Goal: Information Seeking & Learning: Learn about a topic

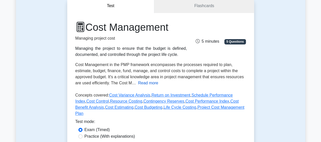
click at [140, 84] on button "Read more" at bounding box center [148, 83] width 20 height 6
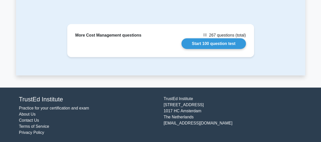
scroll to position [608, 0]
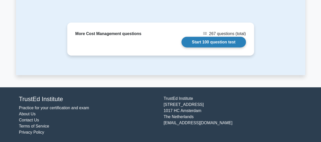
click at [182, 37] on link "Start 100 question test" at bounding box center [214, 42] width 65 height 11
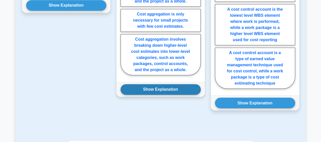
scroll to position [492, 0]
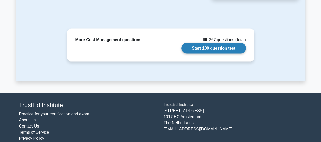
click at [182, 43] on link "Start 100 question test" at bounding box center [214, 48] width 65 height 11
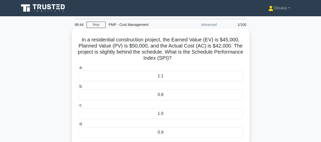
click at [136, 133] on div "0.9" at bounding box center [160, 132] width 165 height 11
click at [78, 126] on input "d. 0.9" at bounding box center [78, 123] width 0 height 3
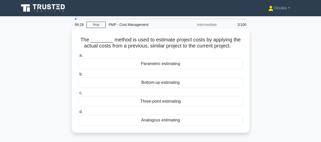
click at [152, 122] on div "Analogous estimating" at bounding box center [160, 120] width 165 height 11
click at [78, 114] on input "d. Analogous estimating" at bounding box center [78, 111] width 0 height 3
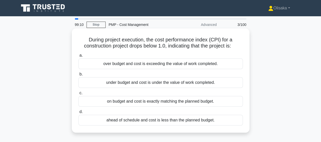
click at [129, 66] on div "over budget and cost is exceeding the value of work completed." at bounding box center [160, 63] width 165 height 11
click at [78, 57] on input "a. over budget and cost is exceeding the value of work completed." at bounding box center [78, 55] width 0 height 3
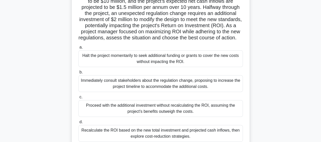
scroll to position [76, 0]
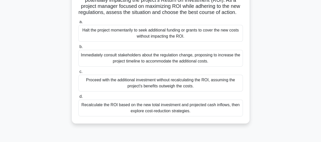
click at [152, 113] on div "Recalculate the ROI based on the new total investment and projected cash inflow…" at bounding box center [160, 108] width 165 height 17
click at [78, 98] on input "d. Recalculate the ROI based on the new total investment and projected cash inf…" at bounding box center [78, 96] width 0 height 3
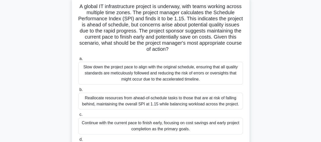
scroll to position [25, 0]
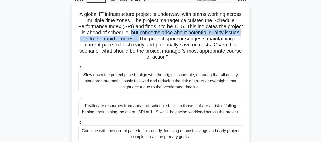
drag, startPoint x: 160, startPoint y: 33, endPoint x: 175, endPoint y: 41, distance: 16.5
click at [175, 41] on h5 "A global IT infrastructure project is underway, with teams working across multi…" at bounding box center [161, 35] width 166 height 49
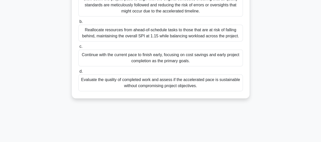
scroll to position [102, 0]
click at [167, 79] on div "Evaluate the quality of completed work and assess if the accelerated pace is su…" at bounding box center [160, 82] width 165 height 17
click at [78, 73] on input "d. Evaluate the quality of completed work and assess if the accelerated pace is…" at bounding box center [78, 71] width 0 height 3
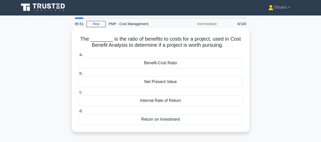
scroll to position [0, 0]
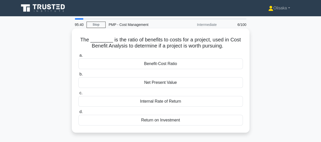
click at [162, 120] on div "Return on Investment" at bounding box center [160, 120] width 165 height 11
click at [78, 114] on input "d. Return on Investment" at bounding box center [78, 111] width 0 height 3
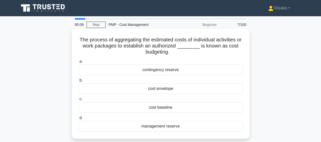
click at [159, 107] on div "cost baseline" at bounding box center [160, 107] width 165 height 11
click at [78, 101] on input "c. cost baseline" at bounding box center [78, 99] width 0 height 3
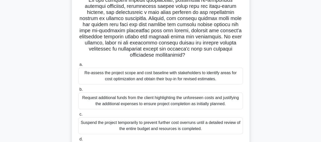
scroll to position [132, 0]
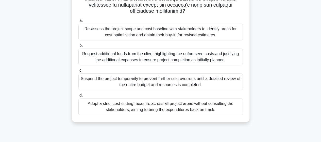
click at [148, 34] on div "Re-assess the project scope and cost baseline with stakeholders to identify are…" at bounding box center [160, 32] width 165 height 17
click at [78, 22] on input "a. Re-assess the project scope and cost baseline with stakeholders to identify …" at bounding box center [78, 20] width 0 height 3
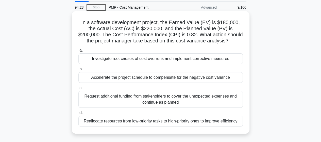
scroll to position [25, 0]
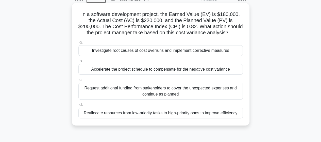
click at [174, 50] on div "Investigate root causes of cost overruns and implement corrective measures" at bounding box center [160, 50] width 165 height 11
click at [78, 44] on input "a. Investigate root causes of cost overruns and implement corrective measures" at bounding box center [78, 42] width 0 height 3
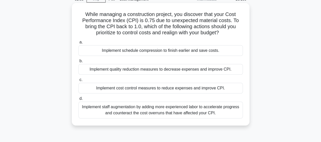
click at [144, 89] on div "Implement cost control measures to reduce expenses and improve CPI." at bounding box center [160, 88] width 165 height 11
click at [78, 82] on input "c. Implement cost control measures to reduce expenses and improve CPI." at bounding box center [78, 79] width 0 height 3
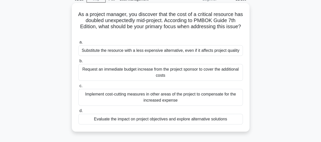
click at [178, 118] on div "Evaluate the impact on project objectives and explore alternative solutions" at bounding box center [160, 119] width 165 height 11
click at [78, 113] on input "d. Evaluate the impact on project objectives and explore alternative solutions" at bounding box center [78, 110] width 0 height 3
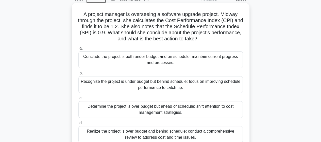
click at [130, 85] on div "Recognize the project is under budget but behind schedule; focus on improving s…" at bounding box center [160, 84] width 165 height 17
click at [78, 75] on input "b. Recognize the project is under budget but behind schedule; focus on improvin…" at bounding box center [78, 73] width 0 height 3
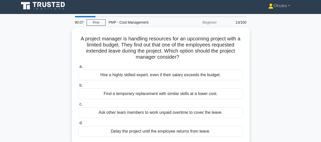
scroll to position [0, 0]
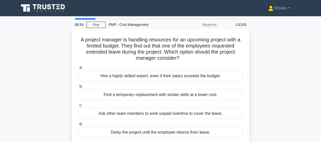
click at [133, 97] on div "Find a temporary replacement with similar skills at a lower cost." at bounding box center [160, 94] width 165 height 11
click at [78, 88] on input "b. Find a temporary replacement with similar skills at a lower cost." at bounding box center [78, 86] width 0 height 3
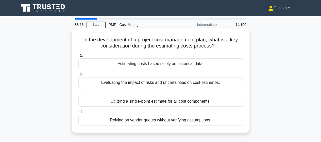
click at [165, 83] on div "Evaluating the impact of risks and uncertainties on cost estimates." at bounding box center [160, 82] width 165 height 11
click at [78, 76] on input "b. Evaluating the impact of risks and uncertainties on cost estimates." at bounding box center [78, 74] width 0 height 3
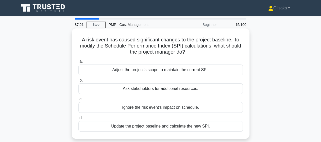
click at [141, 128] on div "Update the project baseline and calculate the new SPI." at bounding box center [160, 126] width 165 height 11
click at [78, 120] on input "d. Update the project baseline and calculate the new SPI." at bounding box center [78, 117] width 0 height 3
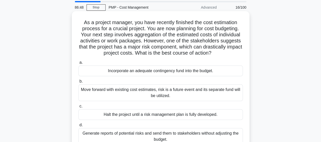
scroll to position [25, 0]
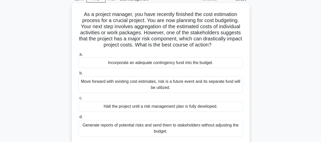
click at [157, 65] on div "Incorporate an adequate contingency fund into the budget." at bounding box center [160, 62] width 165 height 11
click at [78, 56] on input "a. Incorporate an adequate contingency fund into the budget." at bounding box center [78, 54] width 0 height 3
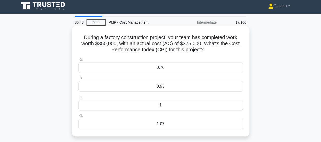
scroll to position [0, 0]
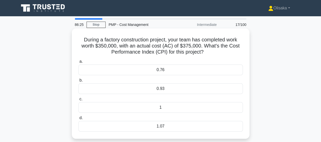
click at [164, 90] on div "0.93" at bounding box center [160, 88] width 165 height 11
click at [78, 82] on input "b. 0.93" at bounding box center [78, 80] width 0 height 3
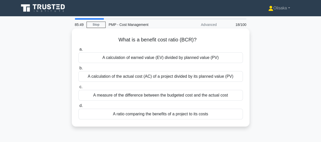
click at [157, 114] on div "A ratio comparing the benefits of a project to its costs" at bounding box center [160, 114] width 165 height 11
click at [78, 107] on input "d. A ratio comparing the benefits of a project to its costs" at bounding box center [78, 105] width 0 height 3
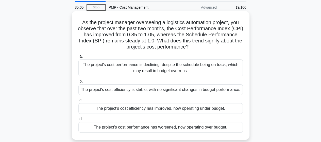
scroll to position [25, 0]
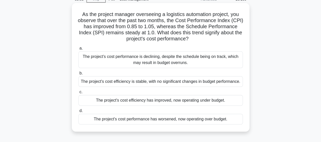
click at [175, 102] on div "The project's cost efficiency has improved, now operating under budget." at bounding box center [160, 100] width 165 height 11
click at [78, 94] on input "c. The project's cost efficiency has improved, now operating under budget." at bounding box center [78, 91] width 0 height 3
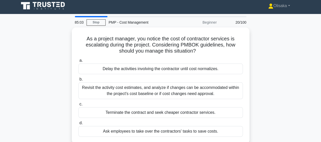
scroll to position [0, 0]
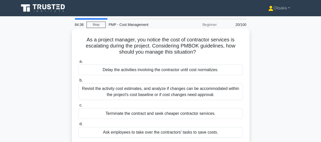
click at [167, 92] on div "Revisit the activity cost estimates, and analyze if changes can be accommodated…" at bounding box center [160, 91] width 165 height 17
click at [78, 82] on input "b. Revisit the activity cost estimates, and analyze if changes can be accommoda…" at bounding box center [78, 80] width 0 height 3
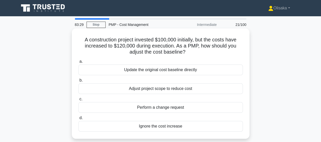
click at [174, 108] on div "Perform a change request" at bounding box center [160, 107] width 165 height 11
click at [78, 101] on input "c. Perform a change request" at bounding box center [78, 99] width 0 height 3
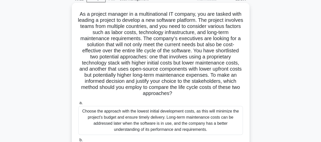
scroll to position [25, 0]
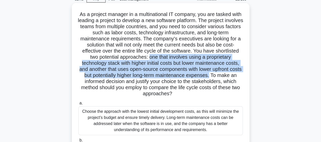
drag, startPoint x: 175, startPoint y: 56, endPoint x: 102, endPoint y: 82, distance: 78.1
click at [102, 82] on h5 "As a project manager in a multinational IT company, you are tasked with leading…" at bounding box center [161, 54] width 166 height 86
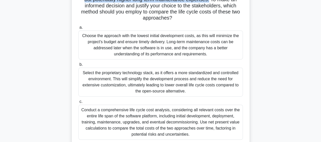
scroll to position [127, 0]
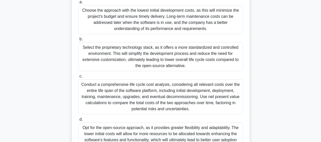
click at [161, 98] on div "Conduct a comprehensive life cycle cost analysis, considering all relevant cost…" at bounding box center [160, 96] width 165 height 35
click at [78, 78] on input "c. Conduct a comprehensive life cycle cost analysis, considering all relevant c…" at bounding box center [78, 76] width 0 height 3
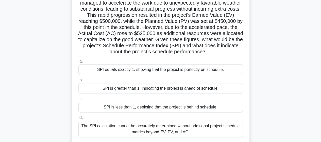
scroll to position [51, 0]
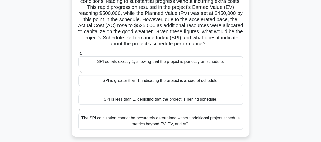
click at [165, 81] on div "SPI is greater than 1, indicating the project is ahead of schedule." at bounding box center [160, 80] width 165 height 11
click at [78, 74] on input "b. SPI is greater than 1, indicating the project is ahead of schedule." at bounding box center [78, 72] width 0 height 3
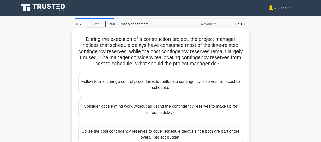
scroll to position [0, 0]
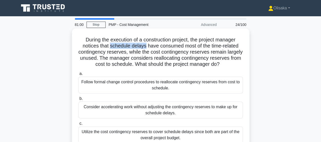
drag, startPoint x: 109, startPoint y: 47, endPoint x: 145, endPoint y: 45, distance: 35.9
click at [145, 45] on h5 "During the execution of a construction project, the project manager notices tha…" at bounding box center [161, 52] width 166 height 31
click at [132, 91] on div "Follow formal change control procedures to reallocate contingency reserves from…" at bounding box center [160, 85] width 165 height 17
click at [78, 75] on input "a. Follow formal change control procedures to reallocate contingency reserves f…" at bounding box center [78, 73] width 0 height 3
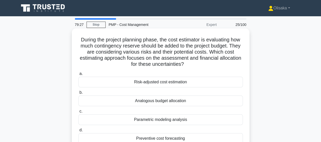
click at [176, 83] on div "Risk-adjusted cost estimation" at bounding box center [160, 82] width 165 height 11
click at [78, 75] on input "a. Risk-adjusted cost estimation" at bounding box center [78, 73] width 0 height 3
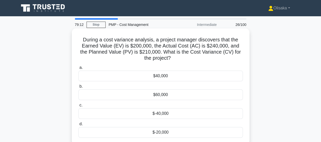
click at [169, 114] on div "$-40,000" at bounding box center [160, 113] width 165 height 11
click at [78, 107] on input "c. $-40,000" at bounding box center [78, 105] width 0 height 3
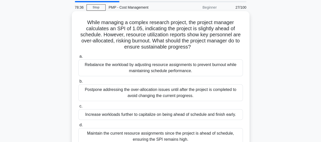
scroll to position [25, 0]
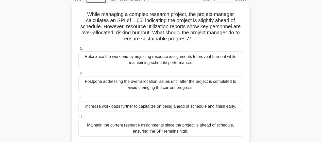
click at [151, 62] on div "Rebalance the workload by adjusting resource assignments to prevent burnout whi…" at bounding box center [160, 59] width 165 height 17
click at [78, 50] on input "a. Rebalance the workload by adjusting resource assignments to prevent burnout …" at bounding box center [78, 48] width 0 height 3
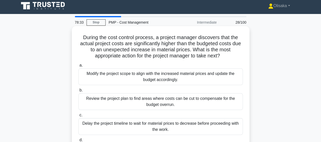
scroll to position [0, 0]
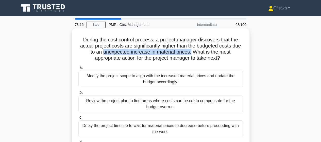
drag, startPoint x: 107, startPoint y: 52, endPoint x: 196, endPoint y: 52, distance: 89.4
click at [196, 52] on h5 "During the cost control process, a project manager discovers that the actual pr…" at bounding box center [161, 49] width 166 height 25
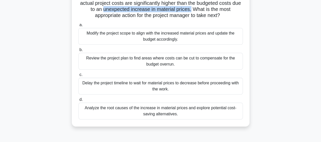
scroll to position [51, 0]
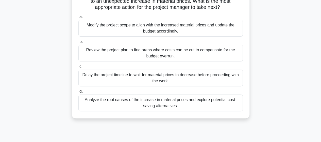
click at [156, 105] on div "Analyze the root causes of the increase in material prices and explore potentia…" at bounding box center [160, 103] width 165 height 17
click at [78, 93] on input "d. Analyze the root causes of the increase in material prices and explore poten…" at bounding box center [78, 91] width 0 height 3
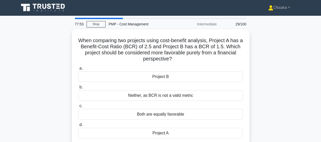
scroll to position [0, 0]
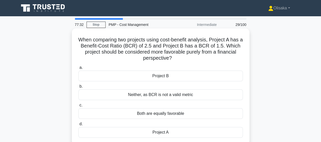
click at [162, 134] on div "Project A" at bounding box center [160, 132] width 165 height 11
click at [78, 126] on input "d. Project A" at bounding box center [78, 123] width 0 height 3
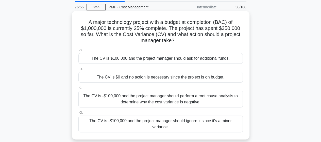
scroll to position [25, 0]
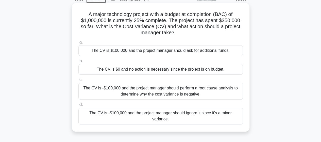
click at [153, 93] on div "The CV is -$100,000 and the project manager should perform a root cause analysi…" at bounding box center [160, 91] width 165 height 17
click at [78, 82] on input "c. The CV is -$100,000 and the project manager should perform a root cause anal…" at bounding box center [78, 79] width 0 height 3
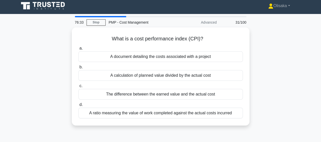
scroll to position [0, 0]
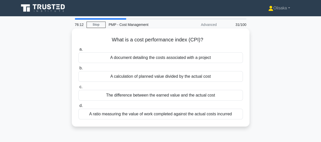
click at [150, 115] on div "A ratio measuring the value of work completed against the actual costs incurred" at bounding box center [160, 114] width 165 height 11
click at [78, 107] on input "d. A ratio measuring the value of work completed against the actual costs incur…" at bounding box center [78, 105] width 0 height 3
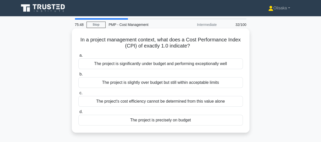
click at [153, 121] on div "The project is precisely on budget" at bounding box center [160, 120] width 165 height 11
click at [78, 114] on input "d. The project is precisely on budget" at bounding box center [78, 111] width 0 height 3
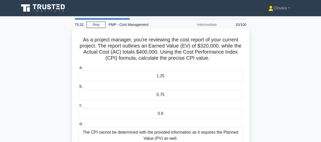
click at [163, 116] on div "0.8" at bounding box center [160, 113] width 165 height 11
click at [78, 107] on input "c. 0.8" at bounding box center [78, 105] width 0 height 3
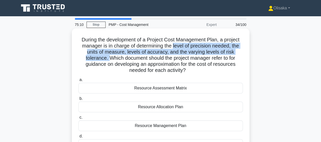
drag, startPoint x: 174, startPoint y: 46, endPoint x: 106, endPoint y: 63, distance: 70.1
click at [107, 58] on h5 "During the development of a Project Cost Management Plan, a project manager is …" at bounding box center [161, 55] width 166 height 37
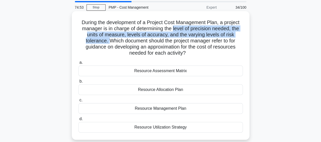
scroll to position [25, 0]
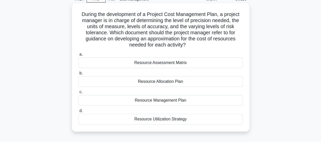
click at [152, 82] on div "Resource Allocation Plan" at bounding box center [160, 81] width 165 height 11
click at [78, 75] on input "b. Resource Allocation Plan" at bounding box center [78, 73] width 0 height 3
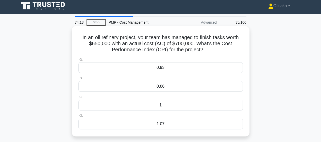
scroll to position [0, 0]
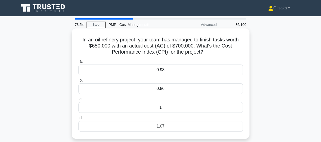
click at [161, 70] on div "0.93" at bounding box center [160, 70] width 165 height 11
click at [78, 63] on input "a. 0.93" at bounding box center [78, 61] width 0 height 3
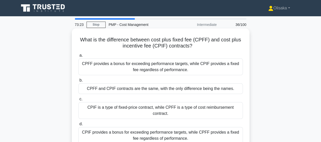
click at [165, 131] on div "CPIF provides a bonus for exceeding performance targets, while CPFF provides a …" at bounding box center [160, 135] width 165 height 17
click at [78, 126] on input "d. CPIF provides a bonus for exceeding performance targets, while CPFF provides…" at bounding box center [78, 123] width 0 height 3
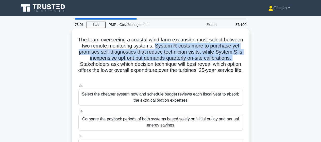
drag, startPoint x: 182, startPoint y: 46, endPoint x: 108, endPoint y: 66, distance: 76.8
click at [108, 66] on h5 "The team overseeing a coastal wind farm expansion must select between two remot…" at bounding box center [161, 58] width 166 height 43
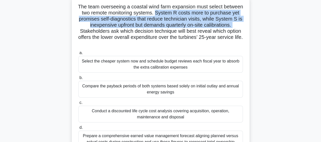
scroll to position [25, 0]
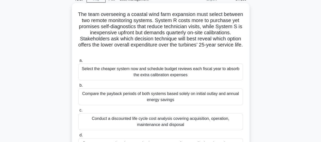
click at [149, 126] on div "Conduct a discounted life cycle cost analysis covering acquisition, operation, …" at bounding box center [160, 121] width 165 height 17
click at [78, 112] on input "c. Conduct a discounted life cycle cost analysis covering acquisition, operatio…" at bounding box center [78, 110] width 0 height 3
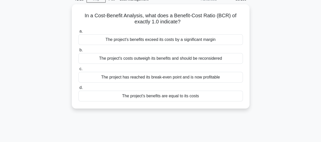
scroll to position [0, 0]
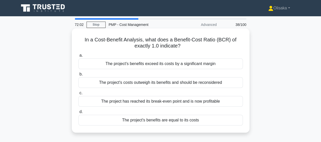
click at [155, 119] on div "The project's benefits are equal to its costs" at bounding box center [160, 120] width 165 height 11
click at [78, 114] on input "d. The project's benefits are equal to its costs" at bounding box center [78, 111] width 0 height 3
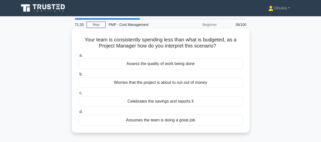
click at [157, 64] on div "Assess the quality of work being done" at bounding box center [160, 63] width 165 height 11
click at [78, 57] on input "a. Assess the quality of work being done" at bounding box center [78, 55] width 0 height 3
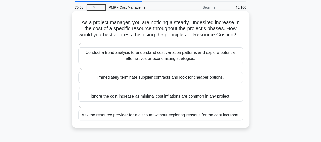
scroll to position [25, 0]
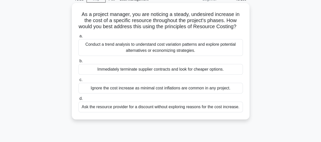
click at [171, 56] on div "Conduct a trend analysis to understand cost variation patterns and explore pote…" at bounding box center [160, 47] width 165 height 17
click at [78, 38] on input "a. Conduct a trend analysis to understand cost variation patterns and explore p…" at bounding box center [78, 36] width 0 height 3
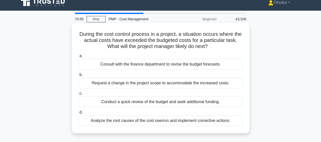
scroll to position [0, 0]
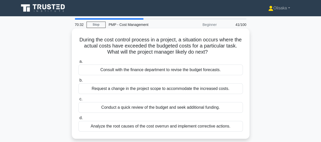
click at [171, 128] on div "Analyze the root causes of the cost overrun and implement corrective actions." at bounding box center [160, 126] width 165 height 11
click at [78, 120] on input "d. Analyze the root causes of the cost overrun and implement corrective actions." at bounding box center [78, 117] width 0 height 3
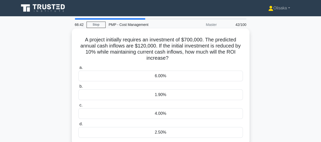
click at [154, 77] on div "6.00%" at bounding box center [160, 76] width 165 height 11
click at [78, 69] on input "a. 6.00%" at bounding box center [78, 67] width 0 height 3
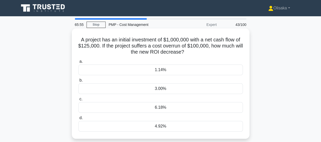
click at [160, 71] on div "1.14%" at bounding box center [160, 70] width 165 height 11
click at [78, 63] on input "a. 1.14%" at bounding box center [78, 61] width 0 height 3
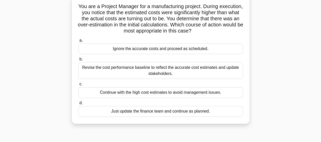
scroll to position [25, 0]
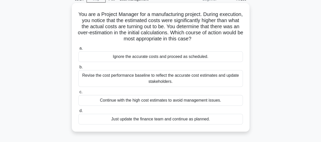
click at [172, 82] on div "Revise the cost performance baseline to reflect the accurate cost estimates and…" at bounding box center [160, 78] width 165 height 17
click at [78, 69] on input "b. Revise the cost performance baseline to reflect the accurate cost estimates …" at bounding box center [78, 67] width 0 height 3
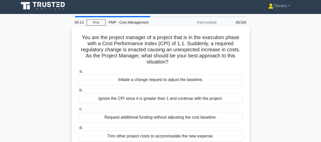
scroll to position [0, 0]
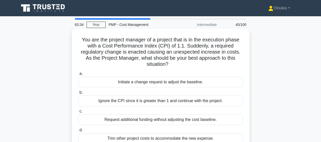
click at [162, 82] on div "Initiate a change request to adjust the baseline." at bounding box center [160, 82] width 165 height 11
click at [78, 75] on input "a. Initiate a change request to adjust the baseline." at bounding box center [78, 73] width 0 height 3
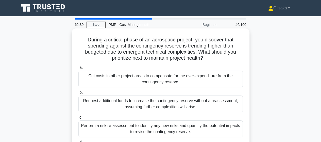
scroll to position [25, 0]
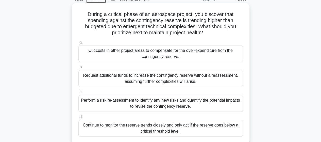
click at [148, 105] on div "Perform a risk re-assessment to identify any new risks and quantify the potenti…" at bounding box center [160, 103] width 165 height 17
click at [78, 94] on input "c. Perform a risk re-assessment to identify any new risks and quantify the pote…" at bounding box center [78, 91] width 0 height 3
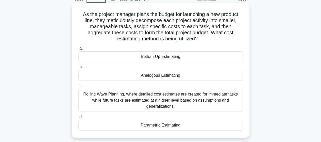
click at [160, 58] on div "Bottom-Up Estimating" at bounding box center [160, 56] width 165 height 11
click at [78, 50] on input "a. Bottom-Up Estimating" at bounding box center [78, 48] width 0 height 3
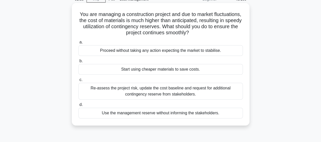
scroll to position [0, 0]
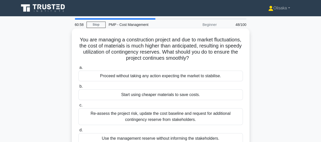
click at [168, 118] on div "Re-assess the project risk, update the cost baseline and request for additional…" at bounding box center [160, 116] width 165 height 17
click at [78, 107] on input "c. Re-assess the project risk, update the cost baseline and request for additio…" at bounding box center [78, 105] width 0 height 3
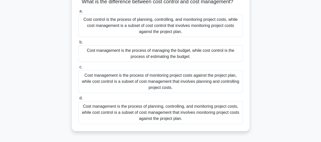
scroll to position [51, 0]
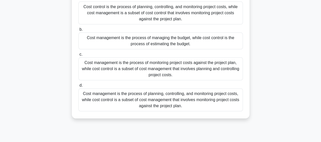
click at [128, 102] on div "Cost management is the process of planning, controlling, and monitoring project…" at bounding box center [160, 99] width 165 height 23
click at [78, 87] on input "d. Cost management is the process of planning, controlling, and monitoring proj…" at bounding box center [78, 85] width 0 height 3
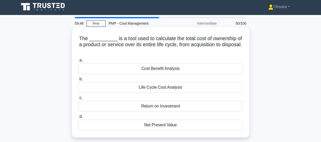
scroll to position [0, 0]
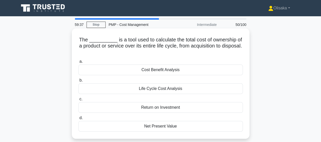
click at [162, 89] on div "Life Cycle Cost Analysis" at bounding box center [160, 88] width 165 height 11
click at [78, 82] on input "b. Life Cycle Cost Analysis" at bounding box center [78, 80] width 0 height 3
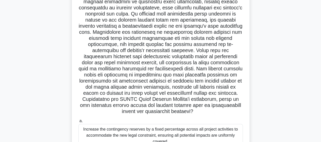
scroll to position [19, 0]
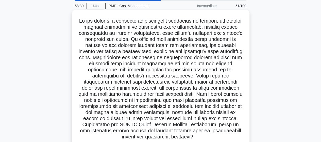
drag, startPoint x: 182, startPoint y: 94, endPoint x: 197, endPoint y: 137, distance: 45.1
click at [197, 137] on h5 ".spinner_0XTQ{transform-origin:center;animation:spinner_y6GP .75s linear infini…" at bounding box center [161, 79] width 166 height 122
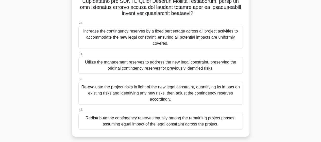
scroll to position [146, 0]
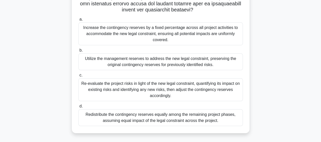
click at [150, 63] on div "Utilize the management reserves to address the new legal constraint, preserving…" at bounding box center [160, 61] width 165 height 17
click at [78, 52] on input "b. Utilize the management reserves to address the new legal constraint, preserv…" at bounding box center [78, 50] width 0 height 3
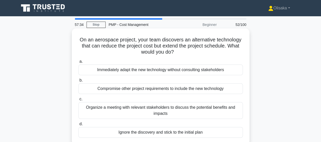
scroll to position [0, 0]
click at [181, 109] on div "Organize a meeting with relevant stakeholders to discuss the potential benefits…" at bounding box center [160, 110] width 165 height 17
click at [78, 101] on input "c. Organize a meeting with relevant stakeholders to discuss the potential benef…" at bounding box center [78, 99] width 0 height 3
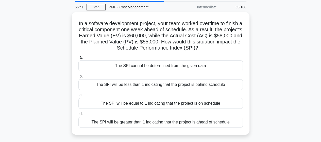
scroll to position [25, 0]
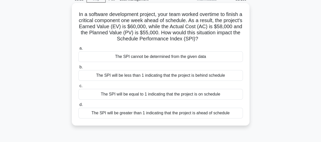
click at [125, 116] on div "The SPI will be greater than 1 indicating that the project is ahead of schedule" at bounding box center [160, 113] width 165 height 11
click at [78, 106] on input "d. The SPI will be greater than 1 indicating that the project is ahead of sched…" at bounding box center [78, 104] width 0 height 3
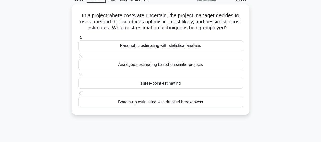
scroll to position [0, 0]
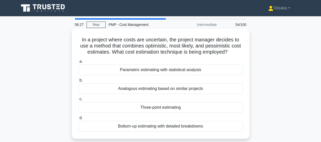
click at [150, 109] on div "Three-point estimating" at bounding box center [160, 107] width 165 height 11
click at [78, 101] on input "c. Three-point estimating" at bounding box center [78, 99] width 0 height 3
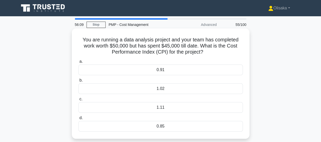
click at [149, 106] on div "1.11" at bounding box center [160, 107] width 165 height 11
click at [78, 101] on input "c. 1.11" at bounding box center [78, 99] width 0 height 3
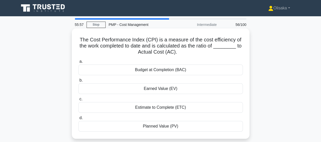
click at [163, 90] on div "Earned Value (EV)" at bounding box center [160, 88] width 165 height 11
click at [78, 82] on input "b. Earned Value (EV)" at bounding box center [78, 80] width 0 height 3
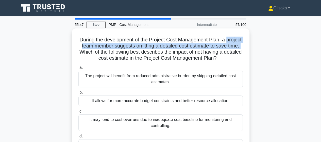
drag, startPoint x: 83, startPoint y: 46, endPoint x: 109, endPoint y: 54, distance: 26.8
click at [109, 54] on h5 "During the development of the Project Cost Management Plan, a project team memb…" at bounding box center [161, 49] width 166 height 25
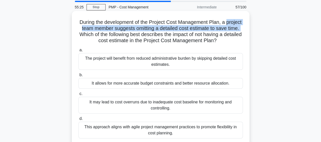
scroll to position [25, 0]
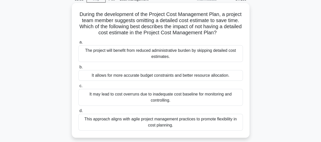
click at [162, 104] on div "It may lead to cost overruns due to inadequate cost baseline for monitoring and…" at bounding box center [160, 97] width 165 height 17
click at [78, 88] on input "c. It may lead to cost overruns due to inadequate cost baseline for monitoring …" at bounding box center [78, 85] width 0 height 3
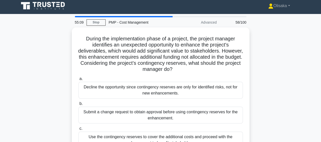
scroll to position [0, 0]
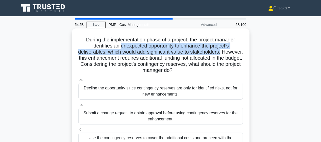
drag, startPoint x: 119, startPoint y: 46, endPoint x: 237, endPoint y: 53, distance: 118.3
click at [237, 53] on h5 "During the implementation phase of a project, the project manager identifies an…" at bounding box center [161, 55] width 166 height 37
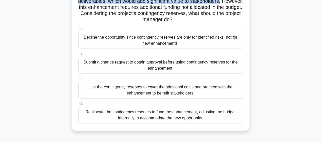
scroll to position [25, 0]
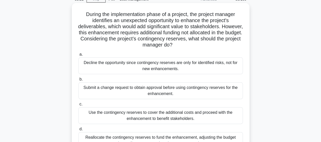
click at [154, 116] on div "Use the contingency reserves to cover the additional costs and proceed with the…" at bounding box center [160, 115] width 165 height 17
click at [78, 106] on input "c. Use the contingency reserves to cover the additional costs and proceed with …" at bounding box center [78, 104] width 0 height 3
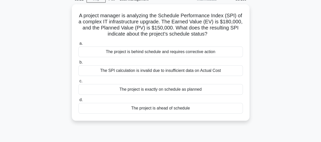
scroll to position [0, 0]
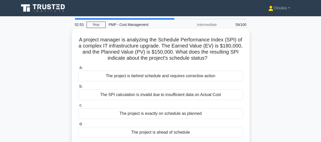
click at [145, 132] on div "The project is ahead of schedule" at bounding box center [160, 132] width 165 height 11
click at [78, 126] on input "d. The project is ahead of schedule" at bounding box center [78, 123] width 0 height 3
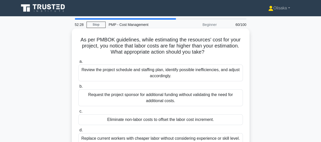
click at [171, 76] on div "Review the project schedule and staffing plan, identify possible inefficiencies…" at bounding box center [160, 73] width 165 height 17
click at [78, 63] on input "a. Review the project schedule and staffing plan, identify possible inefficienc…" at bounding box center [78, 61] width 0 height 3
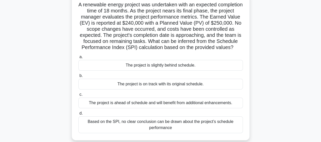
scroll to position [51, 0]
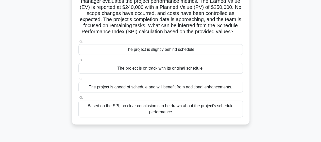
click at [160, 55] on div "The project is slightly behind schedule." at bounding box center [160, 49] width 165 height 11
click at [78, 43] on input "a. The project is slightly behind schedule." at bounding box center [78, 41] width 0 height 3
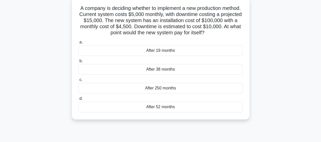
scroll to position [0, 0]
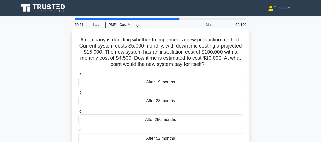
click at [164, 100] on div "After 38 months" at bounding box center [160, 101] width 165 height 11
click at [78, 94] on input "b. After 38 months" at bounding box center [78, 92] width 0 height 3
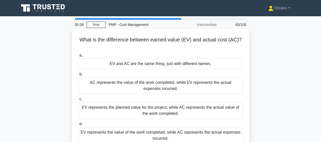
click at [154, 136] on div "EV represents the value of the work completed, while AC represents the actual e…" at bounding box center [160, 135] width 165 height 17
click at [78, 126] on input "d. EV represents the value of the work completed, while AC represents the actua…" at bounding box center [78, 123] width 0 height 3
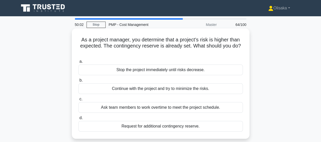
click at [166, 90] on div "Continue with the project and try to minimize the risks." at bounding box center [160, 88] width 165 height 11
click at [78, 82] on input "b. Continue with the project and try to minimize the risks." at bounding box center [78, 80] width 0 height 3
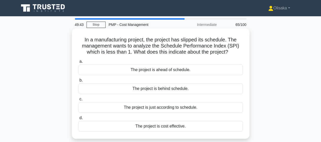
click at [146, 89] on div "The project is behind schedule." at bounding box center [160, 88] width 165 height 11
click at [78, 82] on input "b. The project is behind schedule." at bounding box center [78, 80] width 0 height 3
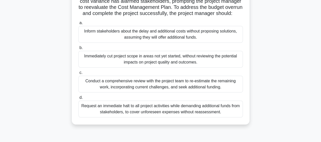
scroll to position [102, 0]
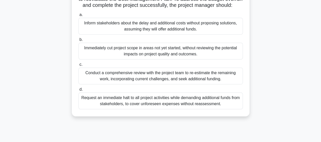
click at [164, 84] on div "Conduct a comprehensive review with the project team to re-estimate the remaini…" at bounding box center [160, 76] width 165 height 17
click at [78, 66] on input "c. Conduct a comprehensive review with the project team to re-estimate the rema…" at bounding box center [78, 64] width 0 height 3
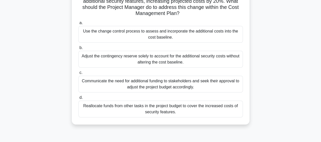
scroll to position [25, 0]
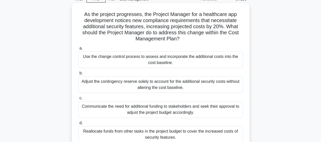
click at [163, 56] on div "Use the change control process to assess and incorporate the additional costs i…" at bounding box center [160, 59] width 165 height 17
click at [78, 50] on input "a. Use the change control process to assess and incorporate the additional cost…" at bounding box center [78, 48] width 0 height 3
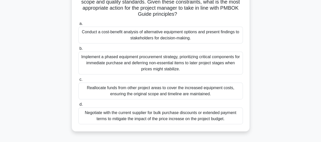
scroll to position [76, 0]
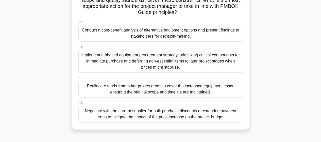
click at [129, 111] on div "Negotiate with the current supplier for bulk purchase discounts or extended pay…" at bounding box center [160, 114] width 165 height 17
click at [78, 104] on input "d. Negotiate with the current supplier for bulk purchase discounts or extended …" at bounding box center [78, 102] width 0 height 3
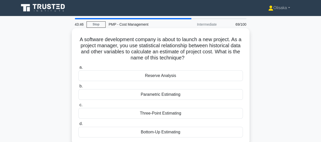
scroll to position [0, 0]
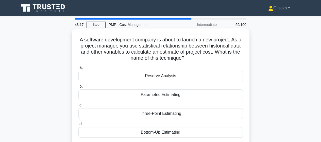
click at [152, 96] on div "Parametric Estimating" at bounding box center [160, 94] width 165 height 11
click at [78, 88] on input "b. Parametric Estimating" at bounding box center [78, 86] width 0 height 3
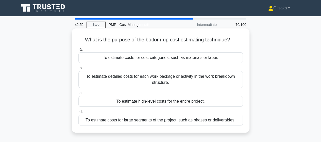
click at [167, 85] on div "To estimate detailed costs for each work package or activity in the work breakd…" at bounding box center [160, 79] width 165 height 17
click at [78, 70] on input "b. To estimate detailed costs for each work package or activity in the work bre…" at bounding box center [78, 68] width 0 height 3
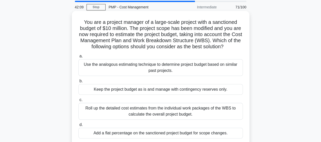
scroll to position [25, 0]
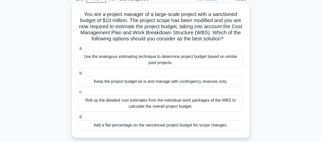
click at [142, 103] on div "Roll up the detailed cost estimates from the individual work packages of the WB…" at bounding box center [160, 103] width 165 height 17
click at [78, 94] on input "c. Roll up the detailed cost estimates from the individual work packages of the…" at bounding box center [78, 91] width 0 height 3
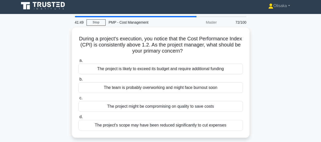
scroll to position [0, 0]
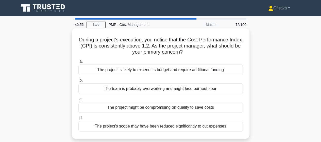
click at [156, 109] on div "The project might be compromising on quality to save costs" at bounding box center [160, 107] width 165 height 11
click at [78, 101] on input "c. The project might be compromising on quality to save costs" at bounding box center [78, 99] width 0 height 3
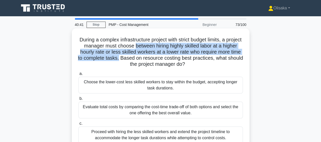
drag, startPoint x: 151, startPoint y: 45, endPoint x: 146, endPoint y: 57, distance: 12.5
click at [146, 57] on h5 "During a complex infrastructure project with strict budget limits, a project ma…" at bounding box center [161, 52] width 166 height 31
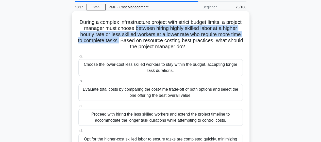
scroll to position [25, 0]
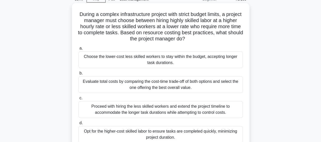
click at [153, 87] on div "Evaluate total costs by comparing the cost-time trade-off of both options and s…" at bounding box center [160, 84] width 165 height 17
click at [78, 75] on input "b. Evaluate total costs by comparing the cost-time trade-off of both options an…" at bounding box center [78, 73] width 0 height 3
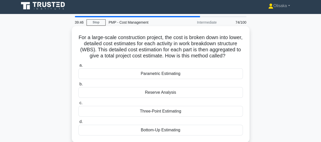
scroll to position [0, 0]
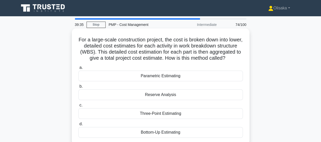
click at [157, 137] on div "Bottom-Up Estimating" at bounding box center [160, 132] width 165 height 11
click at [78, 126] on input "d. Bottom-Up Estimating" at bounding box center [78, 123] width 0 height 3
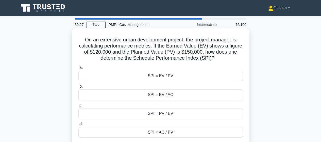
click at [174, 77] on div "SPI = EV / PV" at bounding box center [160, 76] width 165 height 11
click at [78, 69] on input "a. SPI = EV / PV" at bounding box center [78, 67] width 0 height 3
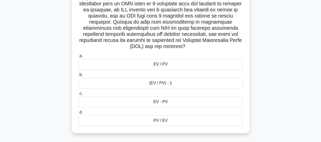
scroll to position [89, 0]
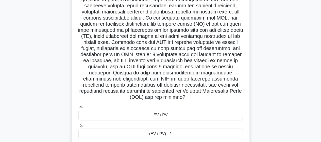
click at [166, 116] on div "EV / PV" at bounding box center [160, 115] width 165 height 11
click at [78, 108] on input "a. EV / PV" at bounding box center [78, 106] width 0 height 3
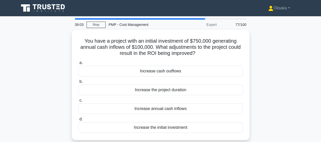
scroll to position [0, 0]
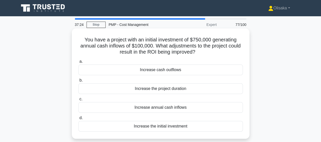
click at [164, 108] on div "Increase annual cash inflows" at bounding box center [160, 107] width 165 height 11
click at [78, 101] on input "c. Increase annual cash inflows" at bounding box center [78, 99] width 0 height 3
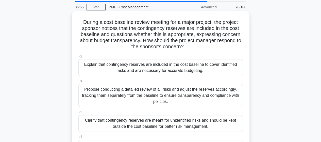
scroll to position [25, 0]
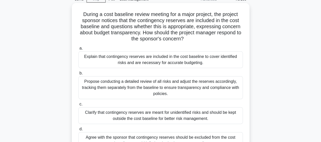
click at [163, 63] on div "Explain that contingency reserves are included in the cost baseline to cover id…" at bounding box center [160, 59] width 165 height 17
click at [78, 50] on input "a. Explain that contingency reserves are included in the cost baseline to cover…" at bounding box center [78, 48] width 0 height 3
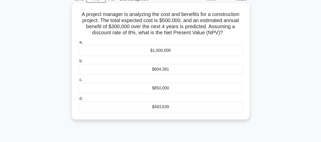
scroll to position [0, 0]
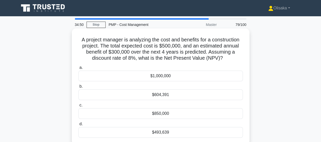
click at [156, 115] on div "$850,000" at bounding box center [160, 113] width 165 height 11
click at [78, 107] on input "c. $850,000" at bounding box center [78, 105] width 0 height 3
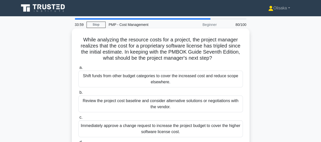
click at [155, 104] on div "Review the project cost baseline and consider alternative solutions or negotiat…" at bounding box center [160, 104] width 165 height 17
click at [78, 94] on input "b. Review the project cost baseline and consider alternative solutions or negot…" at bounding box center [78, 92] width 0 height 3
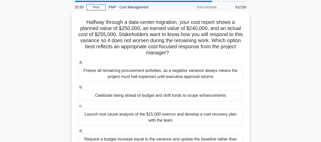
scroll to position [25, 0]
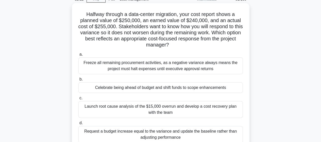
click at [172, 113] on div "Launch root cause analysis of the $15,000 overrun and develop a cost recovery p…" at bounding box center [160, 109] width 165 height 17
click at [78, 100] on input "c. Launch root cause analysis of the $15,000 overrun and develop a cost recover…" at bounding box center [78, 98] width 0 height 3
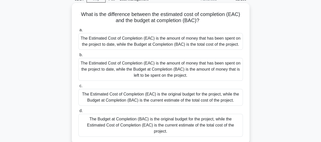
click at [156, 122] on div "The Budget at Completion (BAC) is the original budget for the project, while th…" at bounding box center [160, 125] width 165 height 23
click at [78, 113] on input "d. The Budget at Completion (BAC) is the original budget for the project, while…" at bounding box center [78, 110] width 0 height 3
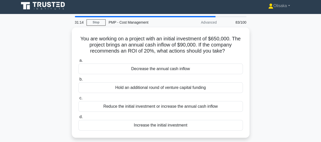
scroll to position [0, 0]
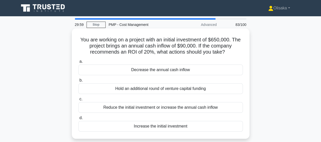
click at [154, 127] on div "Increase the initial investment" at bounding box center [160, 126] width 165 height 11
click at [78, 120] on input "d. Increase the initial investment" at bounding box center [78, 117] width 0 height 3
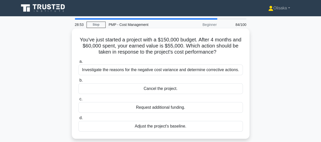
click at [188, 71] on div "Investigate the reasons for the negative cost variance and determine corrective…" at bounding box center [160, 70] width 165 height 11
click at [78, 63] on input "a. Investigate the reasons for the negative cost variance and determine correct…" at bounding box center [78, 61] width 0 height 3
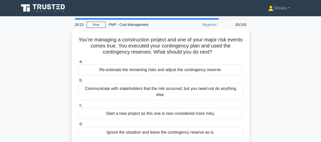
click at [173, 71] on div "Re-estimate the remaining risks and adjust the contingency reserve." at bounding box center [160, 70] width 165 height 11
click at [78, 63] on input "a. Re-estimate the remaining risks and adjust the contingency reserve." at bounding box center [78, 61] width 0 height 3
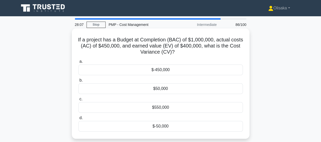
click at [161, 128] on div "$-50,000" at bounding box center [160, 126] width 165 height 11
click at [78, 120] on input "d. $-50,000" at bounding box center [78, 117] width 0 height 3
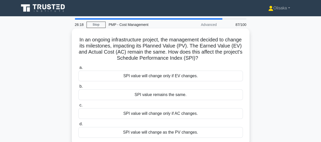
click at [152, 132] on div "SPI value will change as the PV changes." at bounding box center [160, 132] width 165 height 11
click at [78, 126] on input "d. SPI value will change as the PV changes." at bounding box center [78, 123] width 0 height 3
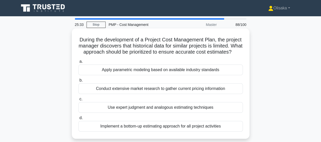
click at [158, 132] on div "Implement a bottom-up estimating approach for all project activities" at bounding box center [160, 126] width 165 height 11
click at [78, 120] on input "d. Implement a bottom-up estimating approach for all project activities" at bounding box center [78, 117] width 0 height 3
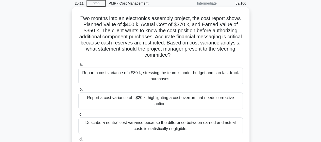
scroll to position [51, 0]
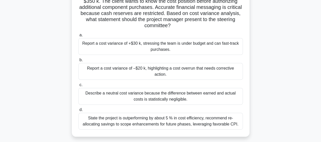
click at [153, 70] on div "Report a cost variance of –$20 k, highlighting a cost overrun that needs correc…" at bounding box center [160, 71] width 165 height 17
click at [78, 62] on input "b. Report a cost variance of –$20 k, highlighting a cost overrun that needs cor…" at bounding box center [78, 59] width 0 height 3
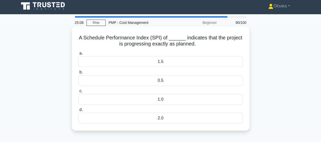
scroll to position [0, 0]
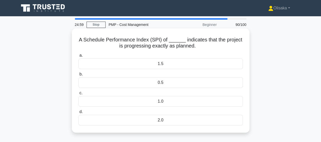
click at [155, 101] on div "1.0" at bounding box center [160, 101] width 165 height 11
click at [78, 95] on input "c. 1.0" at bounding box center [78, 92] width 0 height 3
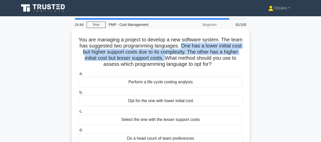
drag, startPoint x: 201, startPoint y: 47, endPoint x: 183, endPoint y: 58, distance: 21.7
click at [183, 58] on h5 "You are managing a project to develop a new software system. The team has sugge…" at bounding box center [161, 52] width 166 height 31
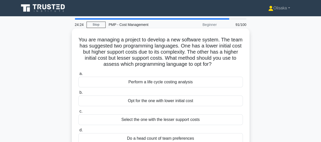
click at [166, 83] on div "Perform a life cycle costing analysis" at bounding box center [160, 82] width 165 height 11
click at [78, 75] on input "a. Perform a life cycle costing analysis" at bounding box center [78, 73] width 0 height 3
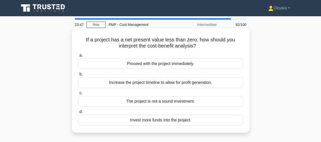
click at [146, 102] on div "The project is not a sound investment." at bounding box center [160, 101] width 165 height 11
click at [78, 95] on input "c. The project is not a sound investment." at bounding box center [78, 92] width 0 height 3
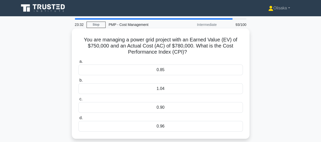
click at [169, 127] on div "0.96" at bounding box center [160, 126] width 165 height 11
click at [78, 120] on input "d. 0.96" at bounding box center [78, 117] width 0 height 3
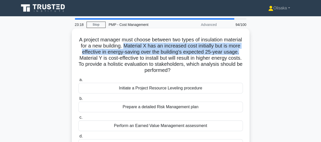
drag, startPoint x: 147, startPoint y: 45, endPoint x: 104, endPoint y: 58, distance: 44.7
click at [104, 58] on h5 "A project manager must choose between two types of insulation material for a ne…" at bounding box center [161, 55] width 166 height 37
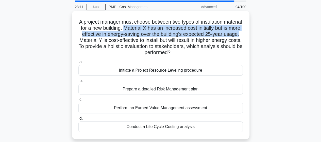
scroll to position [25, 0]
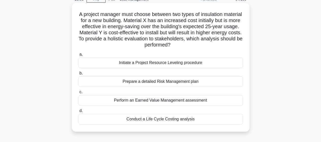
click at [151, 119] on div "Conduct a Life Cycle Costing analysis" at bounding box center [160, 119] width 165 height 11
click at [78, 113] on input "d. Conduct a Life Cycle Costing analysis" at bounding box center [78, 110] width 0 height 3
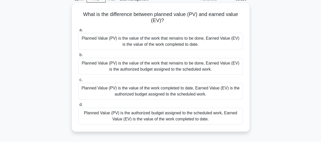
click at [152, 119] on div "Planned Value (PV) is the authorized budget assigned to the scheduled work, Ear…" at bounding box center [160, 116] width 165 height 17
click at [78, 106] on input "d. Planned Value (PV) is the authorized budget assigned to the scheduled work, …" at bounding box center [78, 104] width 0 height 3
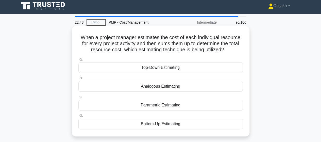
scroll to position [0, 0]
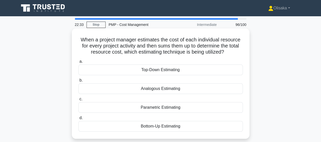
click at [161, 126] on div "Bottom-Up Estimating" at bounding box center [160, 126] width 165 height 11
click at [78, 120] on input "d. Bottom-Up Estimating" at bounding box center [78, 117] width 0 height 3
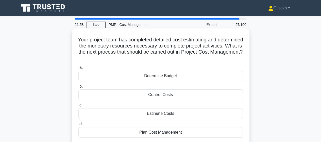
click at [158, 78] on div "Determine Budget" at bounding box center [160, 76] width 165 height 11
click at [78, 69] on input "a. Determine Budget" at bounding box center [78, 67] width 0 height 3
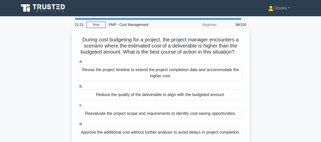
click at [154, 119] on div "Reevaluate the project scope and requirements to identify cost-saving opportuni…" at bounding box center [160, 113] width 165 height 11
click at [78, 107] on input "c. Reevaluate the project scope and requirements to identify cost-saving opport…" at bounding box center [78, 105] width 0 height 3
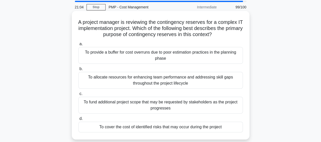
scroll to position [25, 0]
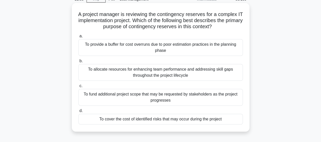
click at [178, 122] on div "To cover the cost of identified risks that may occur during the project" at bounding box center [160, 119] width 165 height 11
click at [78, 113] on input "d. To cover the cost of identified risks that may occur during the project" at bounding box center [78, 110] width 0 height 3
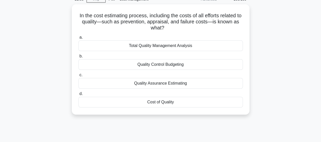
scroll to position [0, 0]
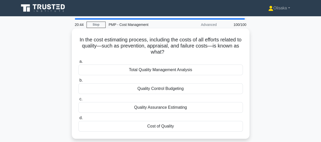
click at [160, 127] on div "Cost of Quality" at bounding box center [160, 126] width 165 height 11
click at [78, 120] on input "d. Cost of Quality" at bounding box center [78, 117] width 0 height 3
